Goal: Task Accomplishment & Management: Manage account settings

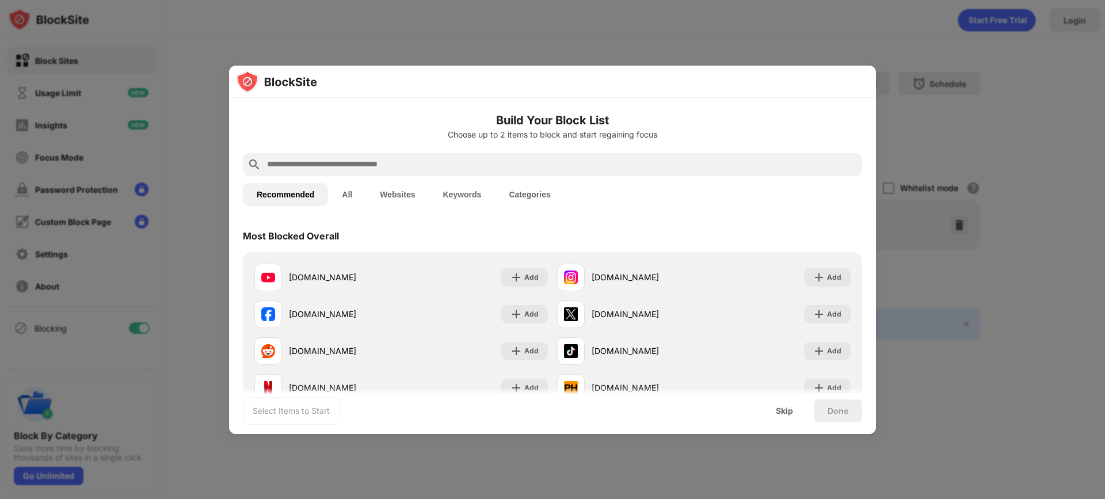
click at [509, 32] on div at bounding box center [552, 249] width 1105 height 499
click at [920, 105] on div at bounding box center [552, 249] width 1105 height 499
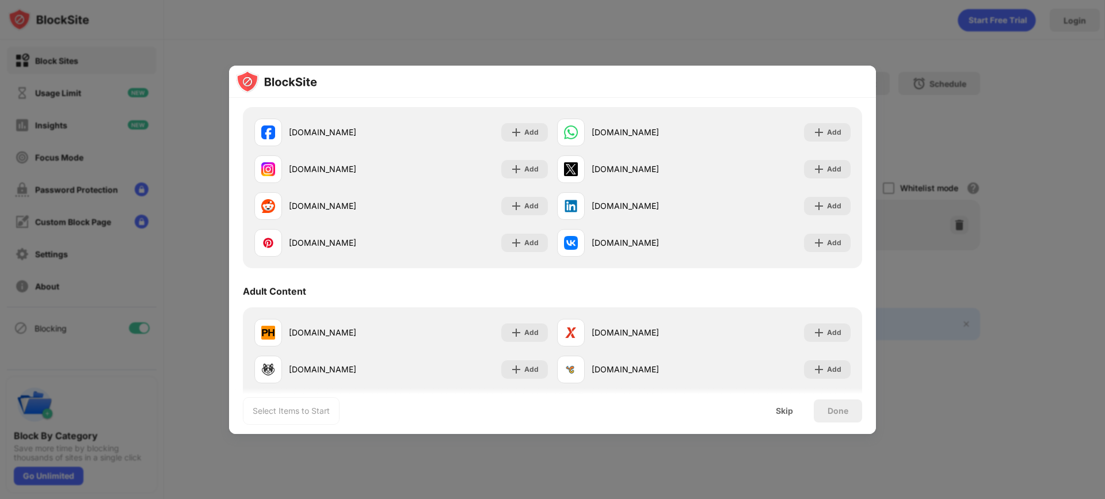
scroll to position [288, 0]
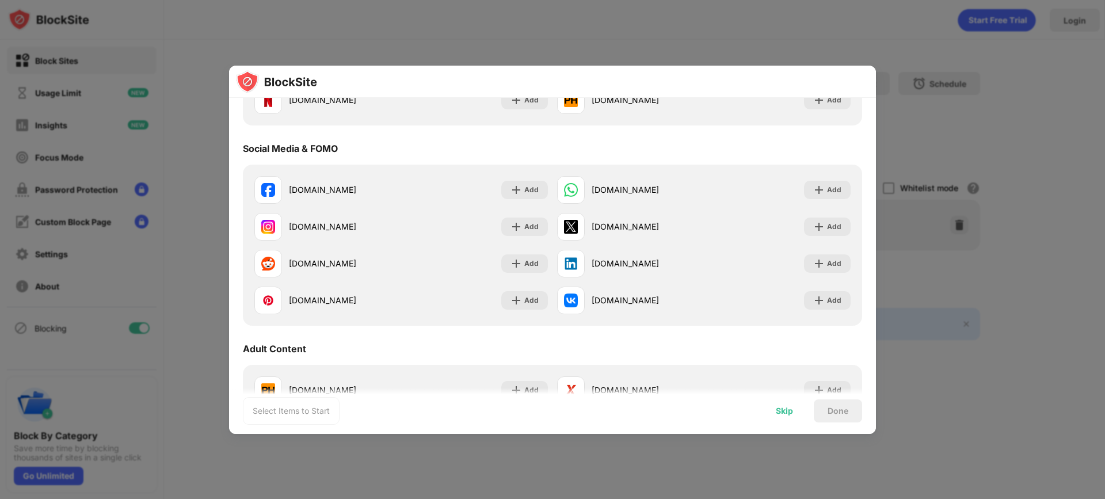
click at [792, 404] on div "Skip" at bounding box center [784, 411] width 45 height 23
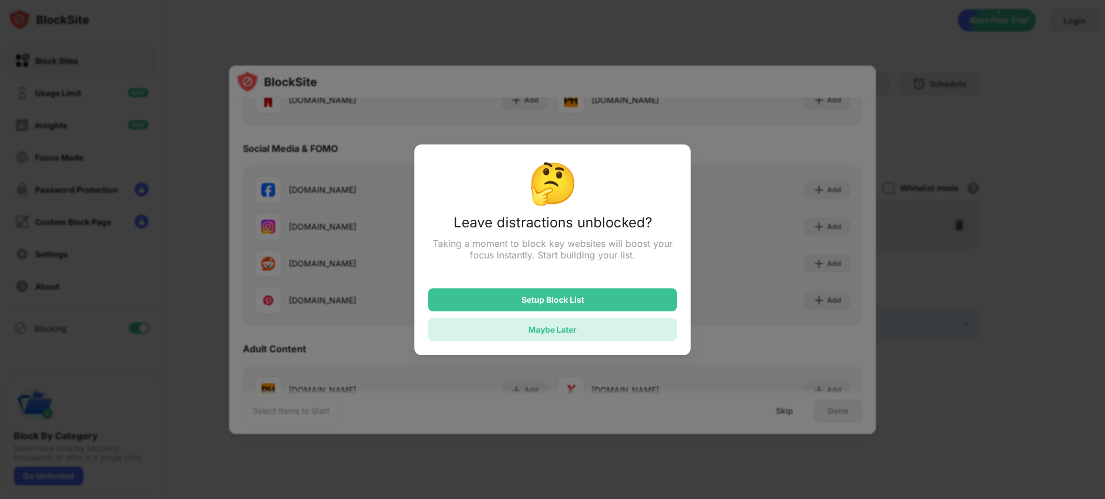
click at [598, 329] on div "Maybe Later" at bounding box center [552, 329] width 249 height 23
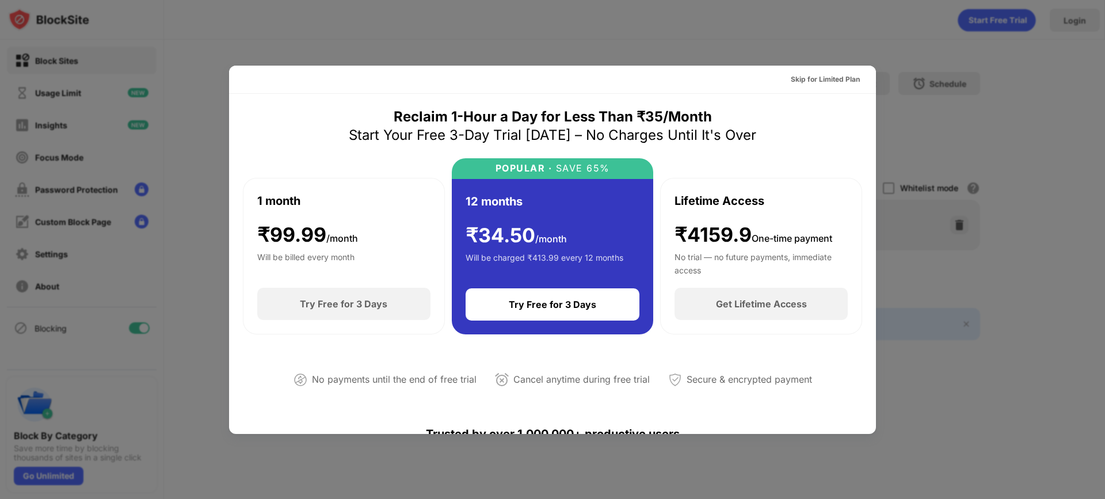
click at [997, 63] on div at bounding box center [552, 249] width 1105 height 499
click at [1011, 97] on div at bounding box center [552, 249] width 1105 height 499
